Goal: Task Accomplishment & Management: Manage account settings

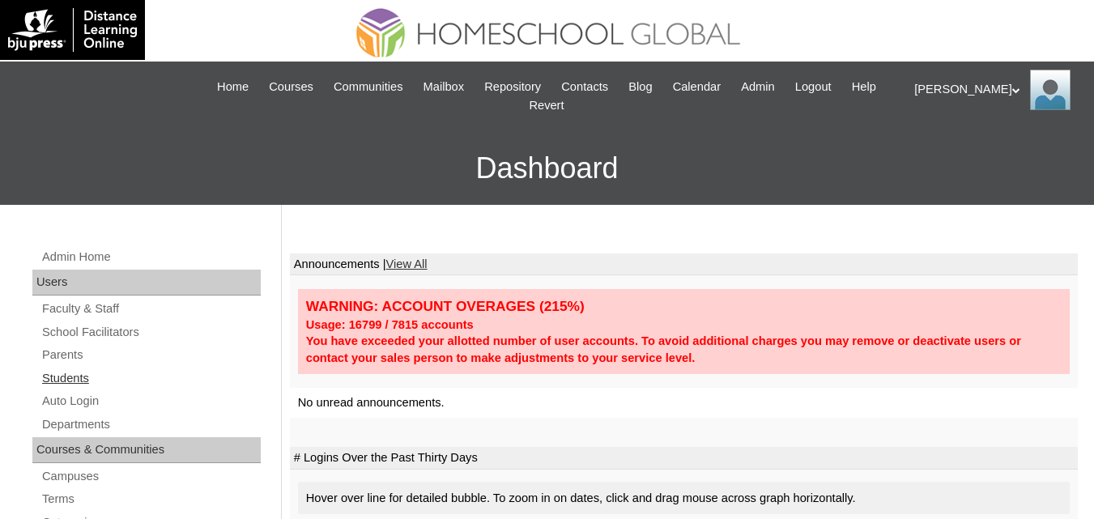
click at [60, 375] on link "Students" at bounding box center [150, 378] width 220 height 20
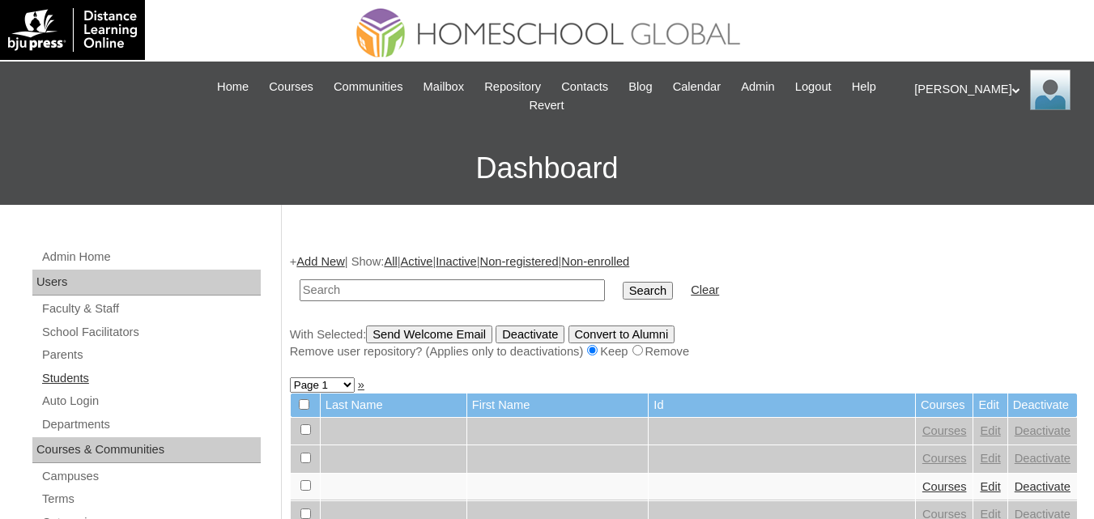
click at [71, 376] on link "Students" at bounding box center [150, 378] width 220 height 20
click at [481, 278] on td at bounding box center [451, 290] width 321 height 38
type input "Shaylla Hanameel"
click at [623, 282] on input "Search" at bounding box center [648, 291] width 50 height 18
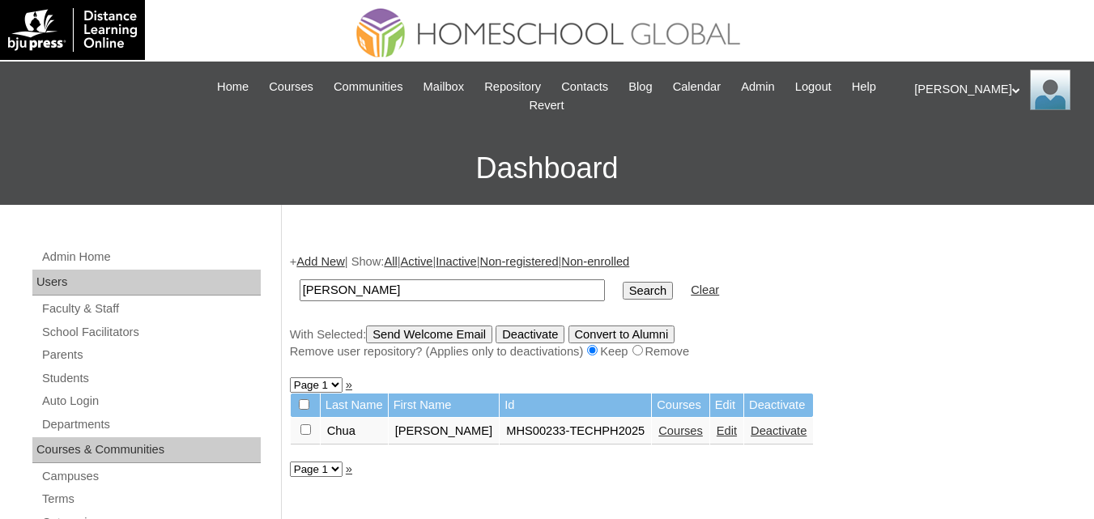
click at [687, 433] on link "Courses" at bounding box center [680, 430] width 45 height 13
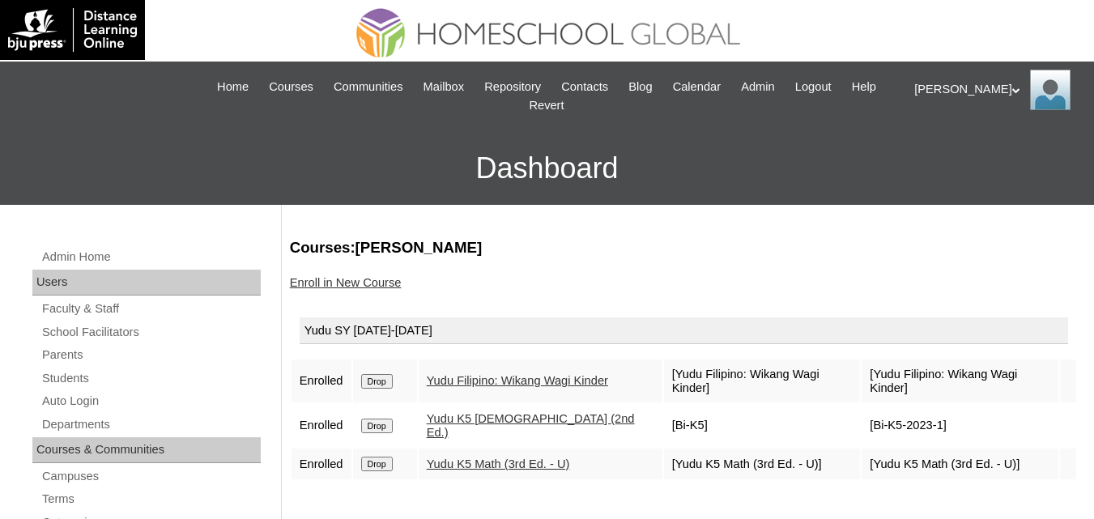
click at [369, 287] on link "Enroll in New Course" at bounding box center [346, 282] width 112 height 13
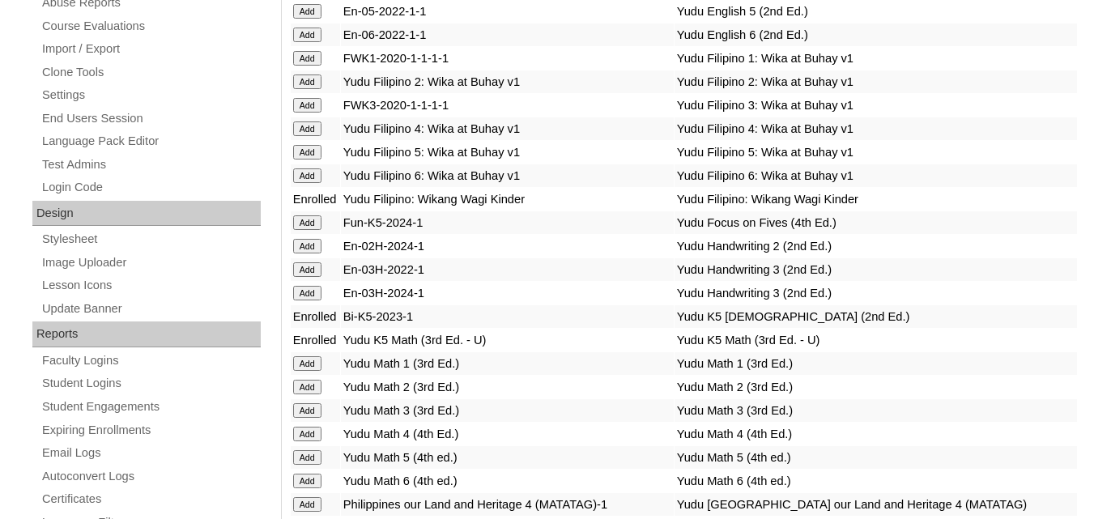
scroll to position [729, 0]
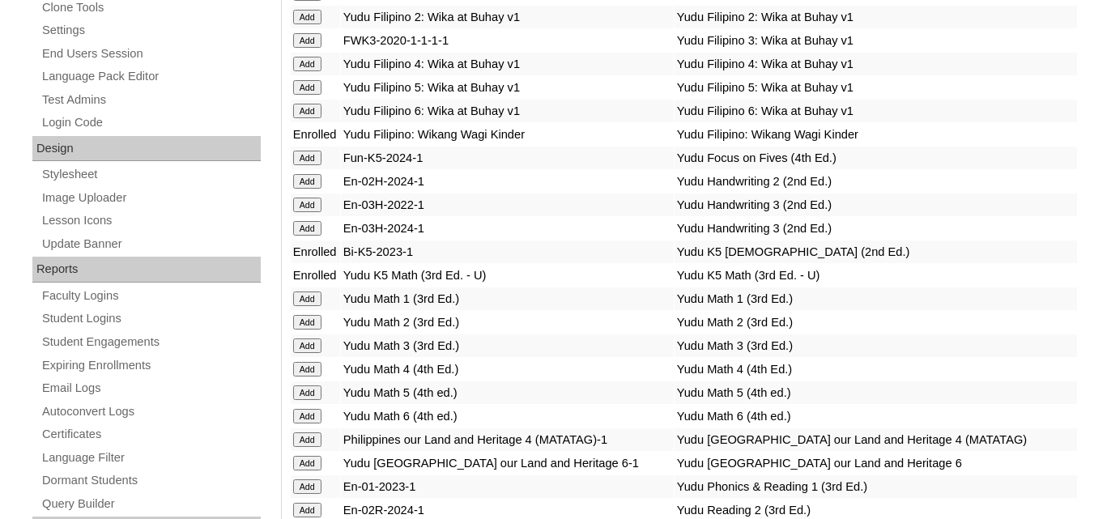
click at [308, 165] on input "Add" at bounding box center [307, 158] width 28 height 15
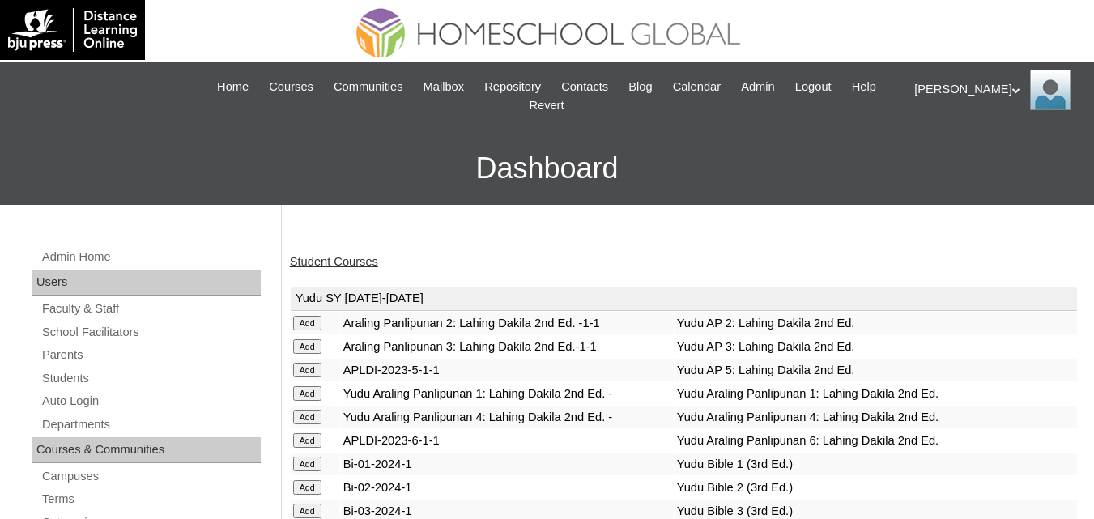
click at [330, 263] on link "Student Courses" at bounding box center [334, 261] width 88 height 13
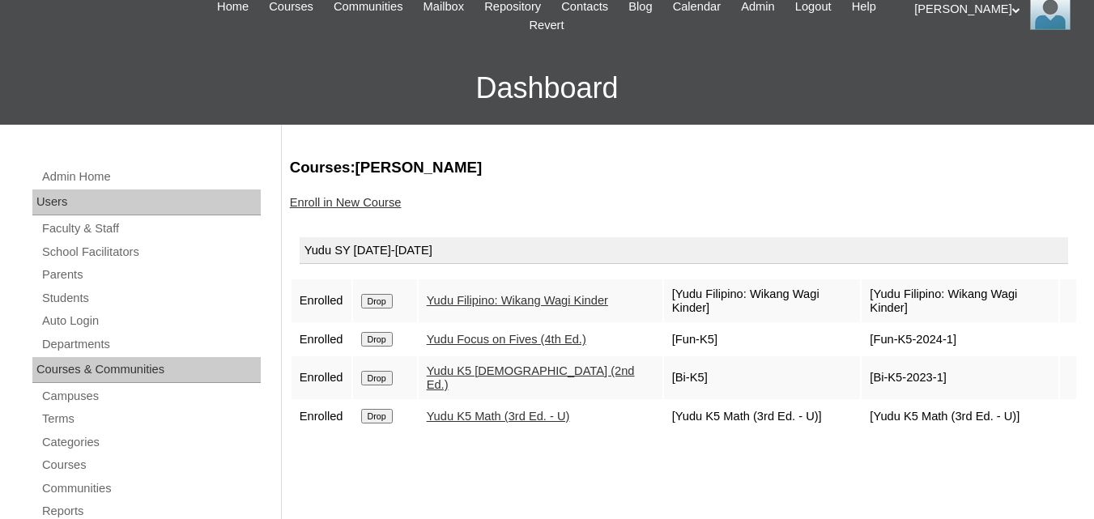
scroll to position [81, 0]
